Goal: Information Seeking & Learning: Learn about a topic

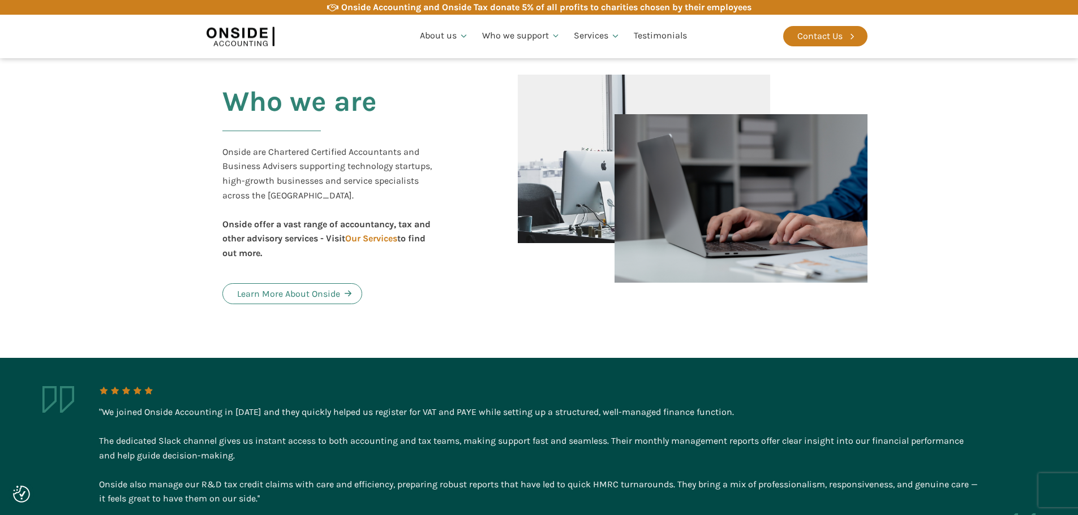
scroll to position [566, 0]
click at [284, 291] on div "Learn More About Onside" at bounding box center [288, 293] width 103 height 15
click at [304, 289] on div "Learn More About Onside" at bounding box center [288, 293] width 103 height 15
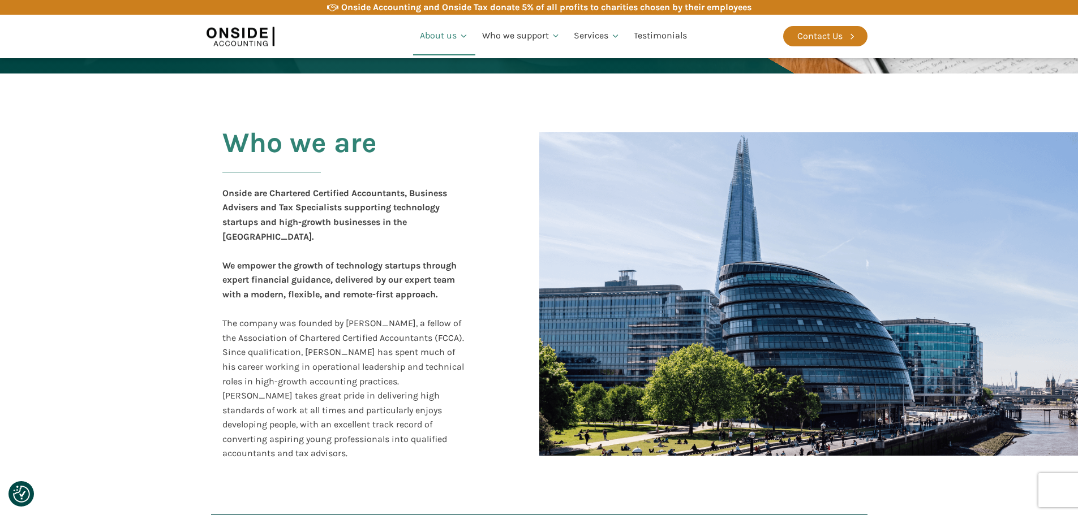
scroll to position [226, 0]
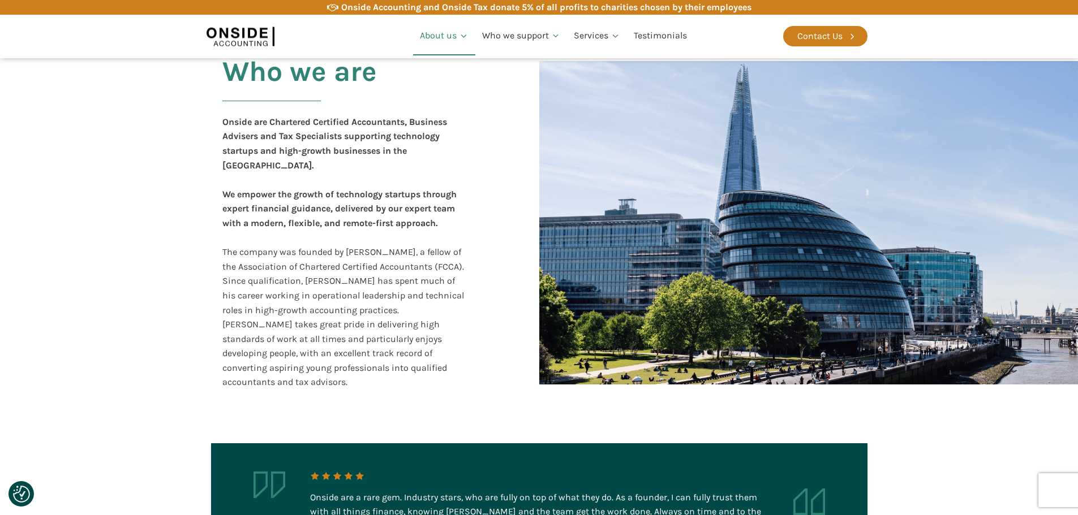
click at [217, 161] on div "Who we are Onside are Chartered Certified Accountants, Business Advisers and Ta…" at bounding box center [358, 223] width 295 height 356
